Goal: Find specific page/section: Find specific page/section

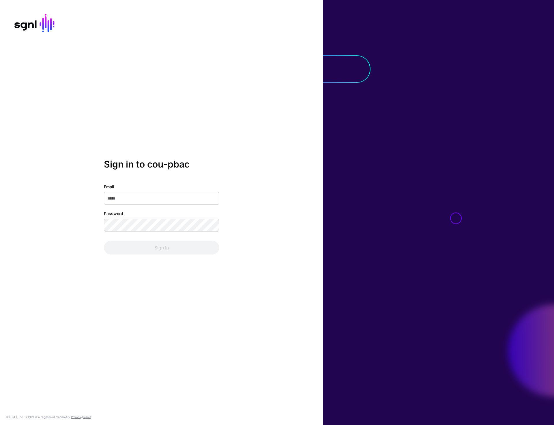
type input "**********"
click at [158, 251] on button "Sign In" at bounding box center [161, 248] width 115 height 14
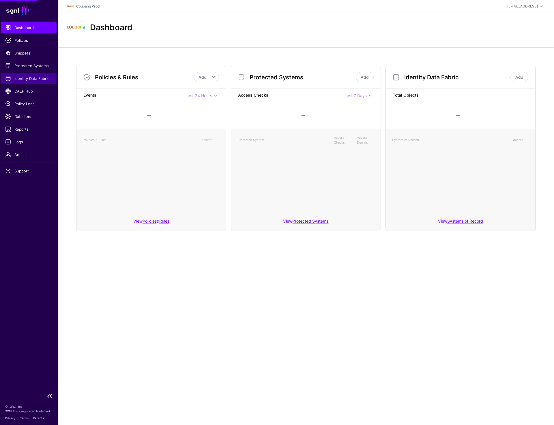
click at [21, 79] on span "Identity Data Fabric" at bounding box center [28, 79] width 47 height 6
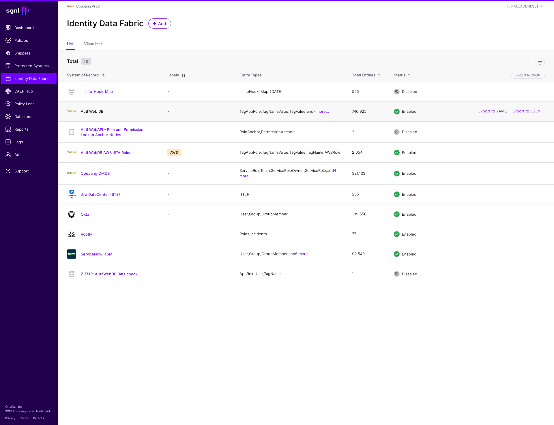
click at [86, 113] on link "AuthWeb DB" at bounding box center [92, 111] width 22 height 5
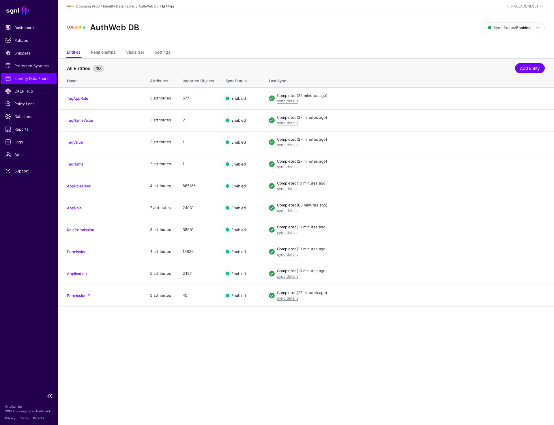
click at [22, 83] on link "Identity Data Fabric" at bounding box center [28, 79] width 55 height 12
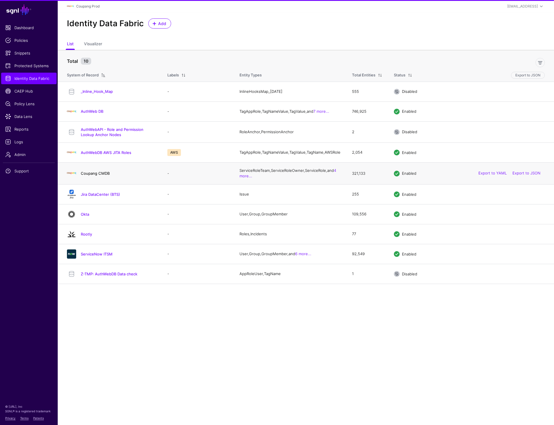
click at [91, 176] on link "Coupang CMDB" at bounding box center [95, 173] width 29 height 5
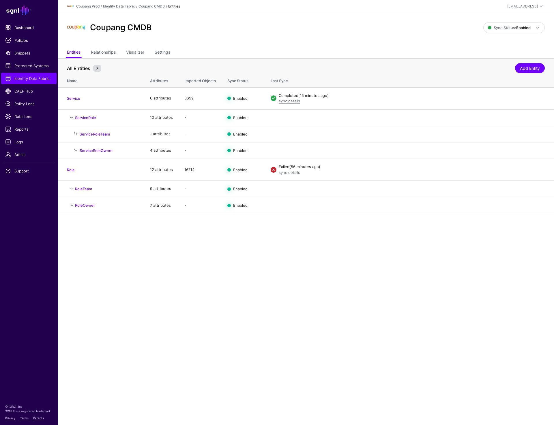
click at [181, 264] on main "SGNL Dashboard Policies Snippets Protected Systems Identity Data Fabric CAEP Hu…" at bounding box center [277, 212] width 554 height 425
